Goal: Navigation & Orientation: Find specific page/section

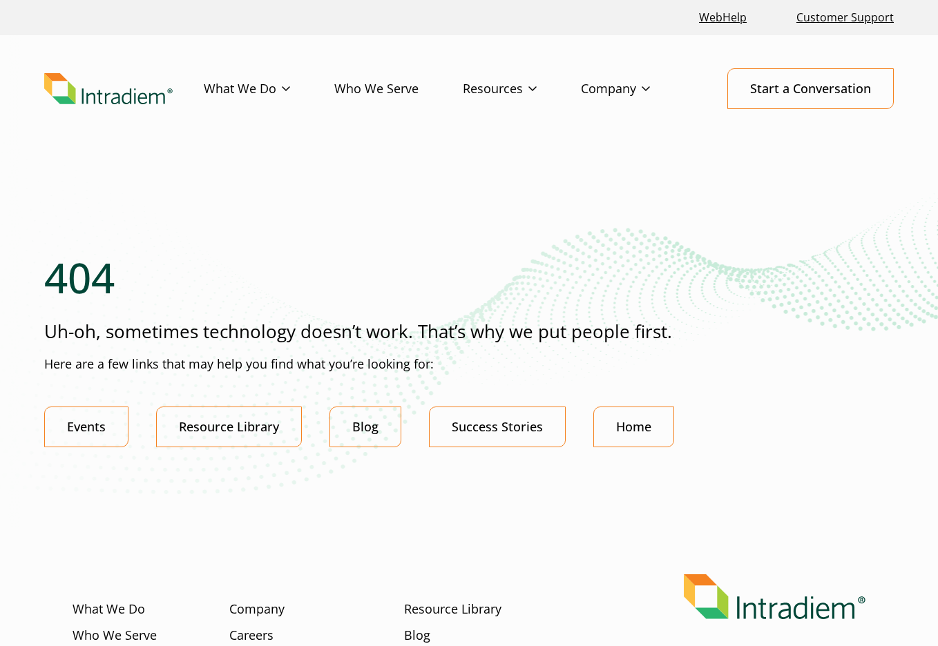
click at [99, 91] on img "Link to homepage of Intradiem" at bounding box center [108, 89] width 128 height 32
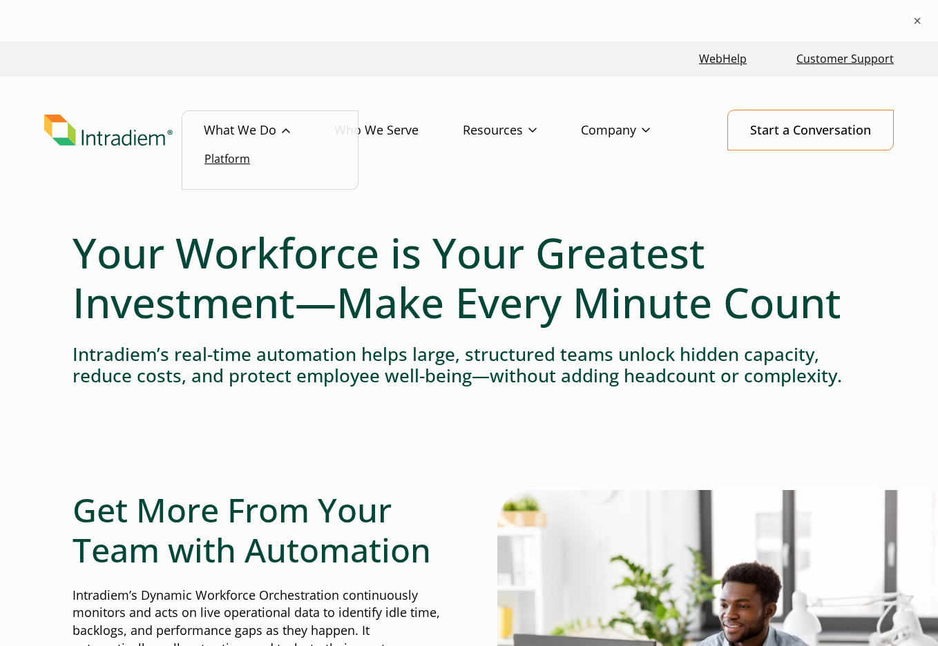
click at [227, 159] on link "Platform" at bounding box center [227, 158] width 46 height 15
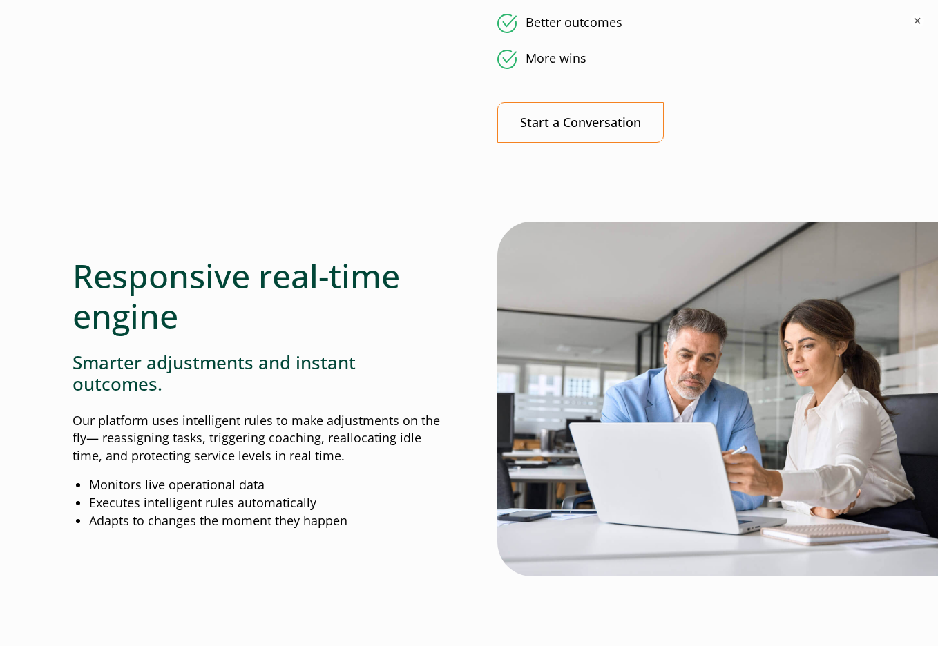
scroll to position [1171, 0]
